Goal: Transaction & Acquisition: Purchase product/service

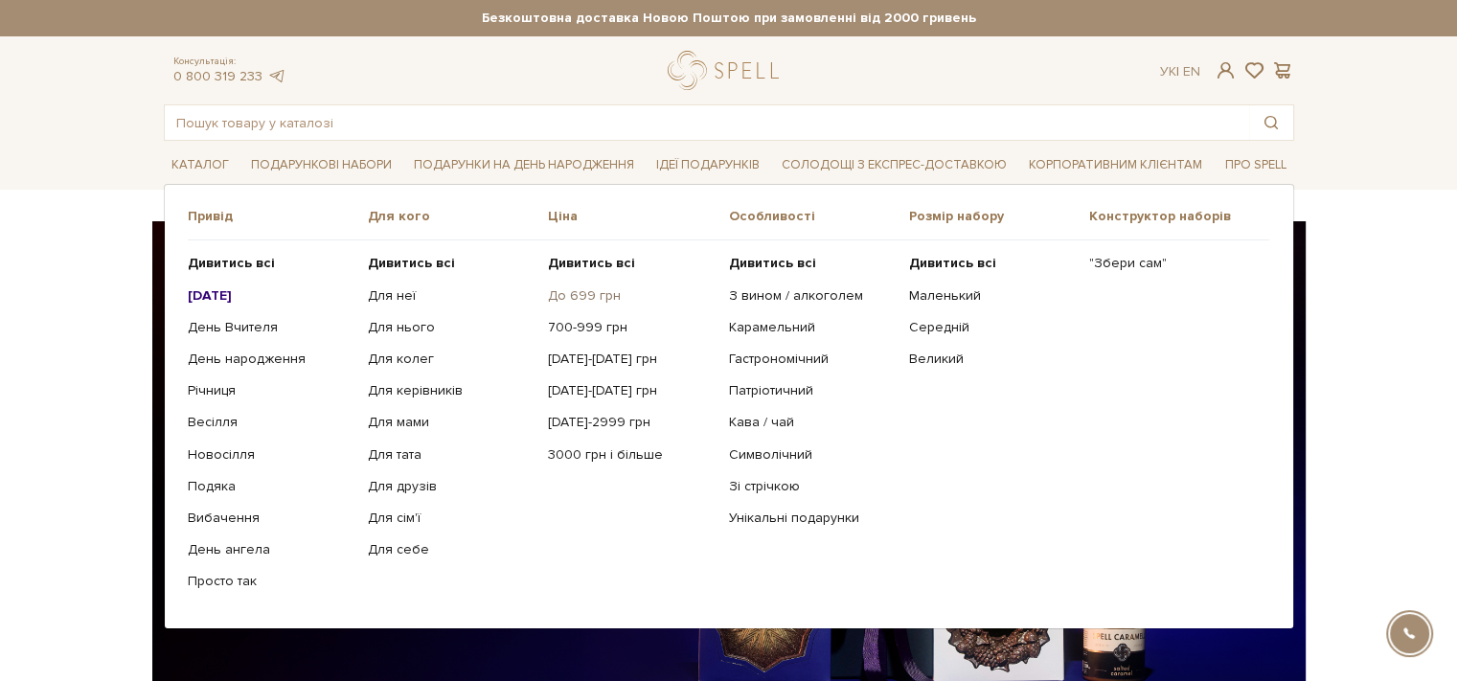
click at [597, 296] on link "До 699 грн" at bounding box center [631, 295] width 166 height 17
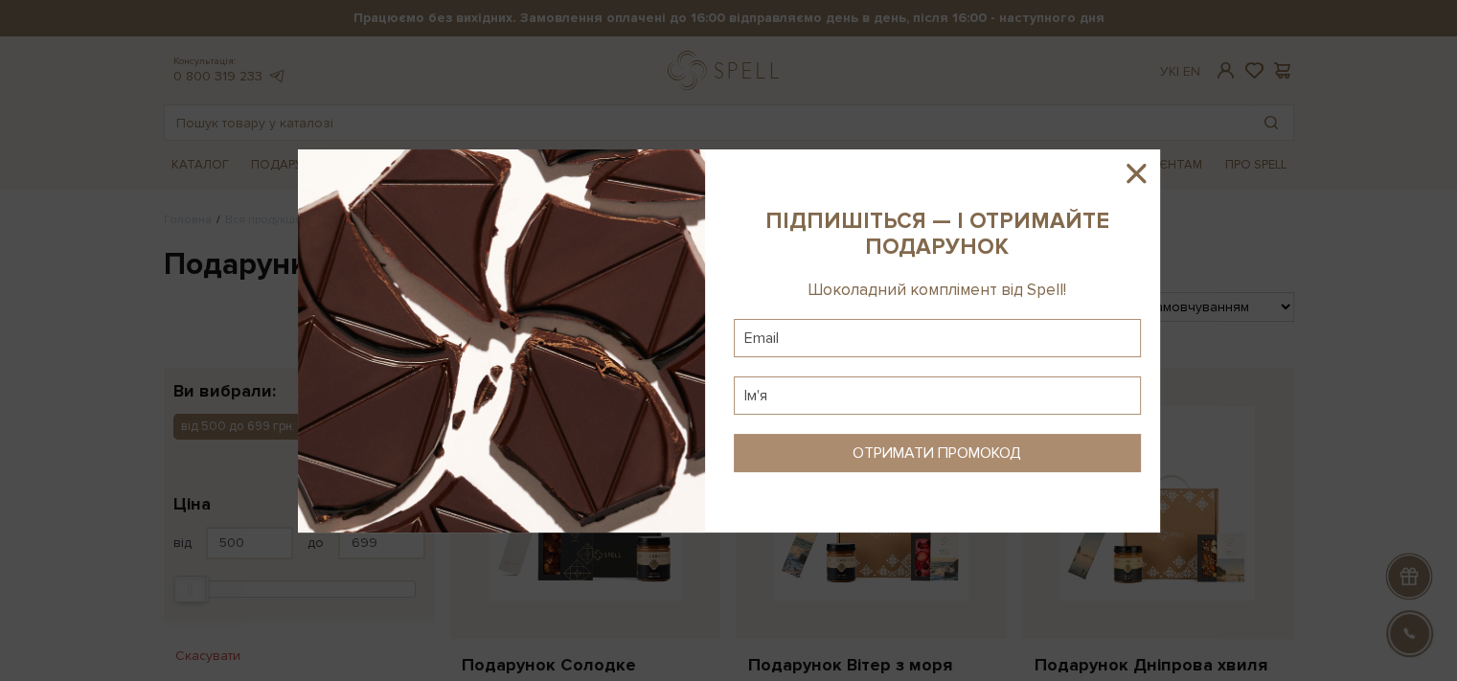
click at [1129, 169] on icon at bounding box center [1135, 173] width 19 height 19
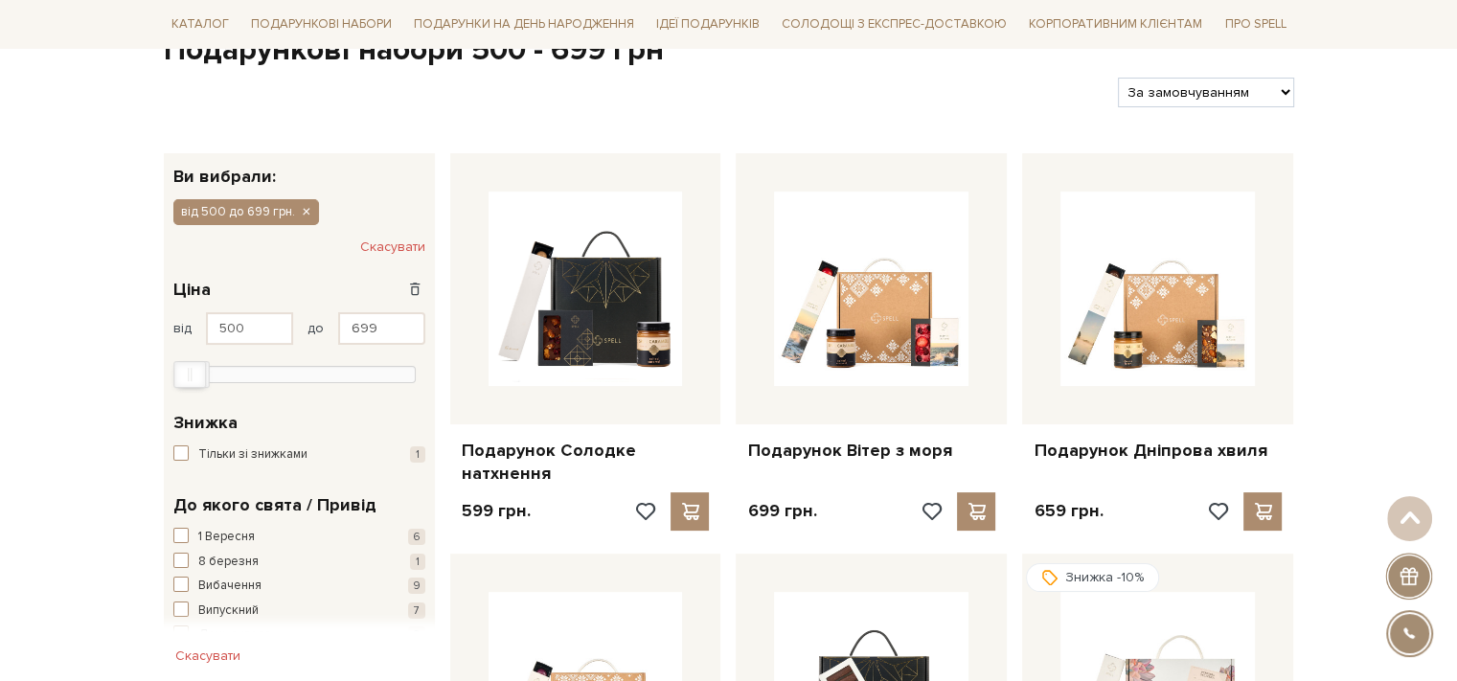
scroll to position [215, 0]
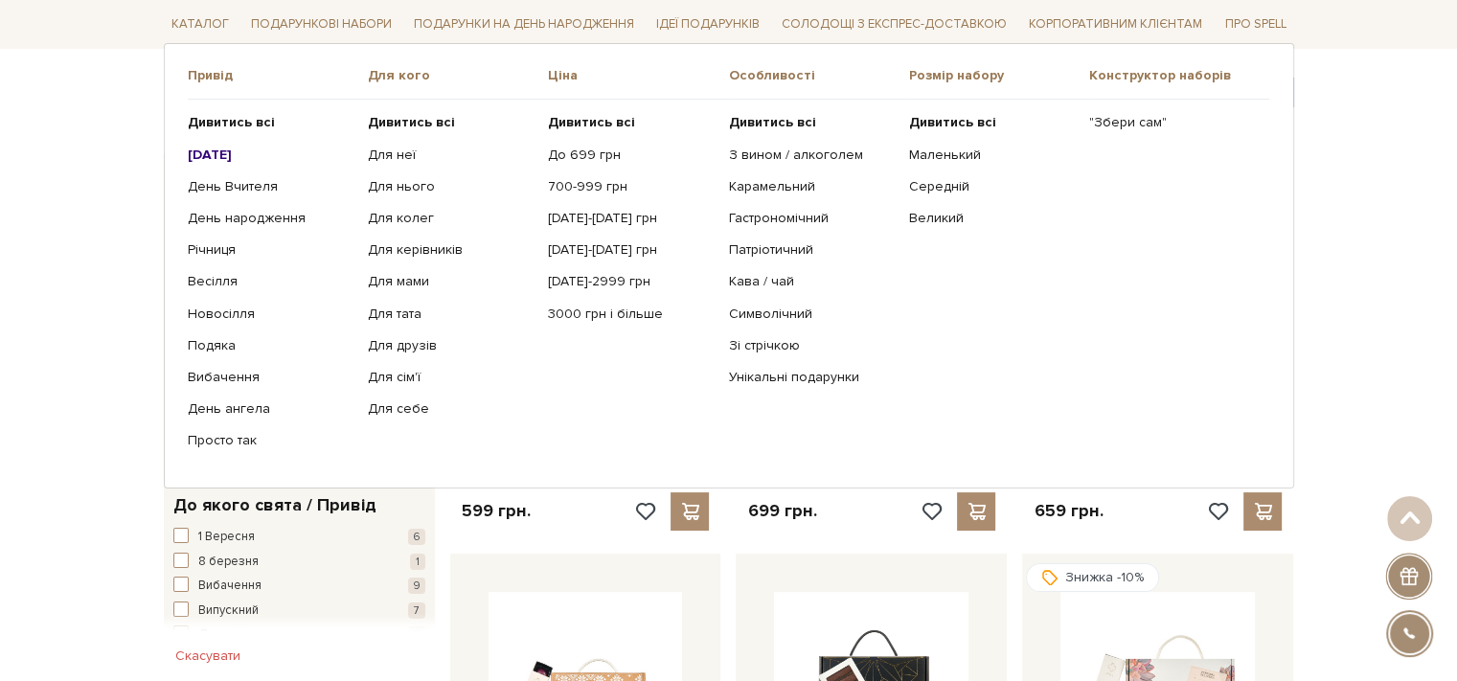
click at [207, 157] on b "[DATE]" at bounding box center [210, 154] width 44 height 16
